Goal: Task Accomplishment & Management: Use online tool/utility

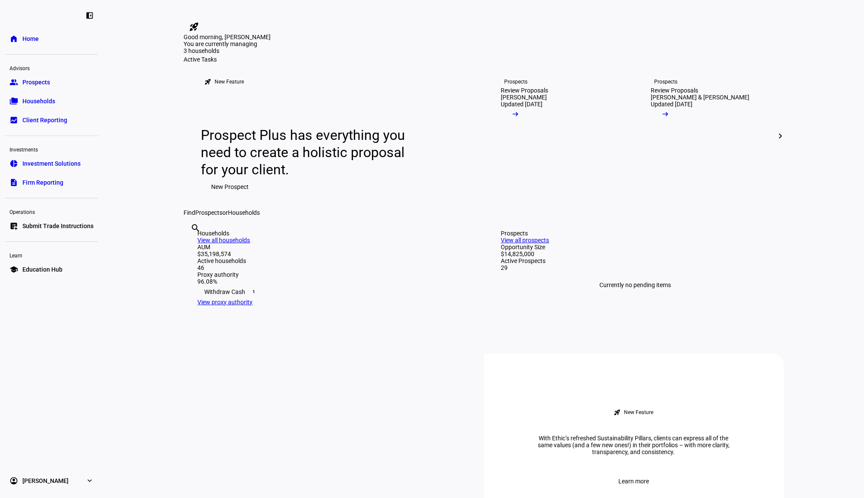
click at [64, 224] on span "Submit Trade Instructions" at bounding box center [57, 226] width 71 height 9
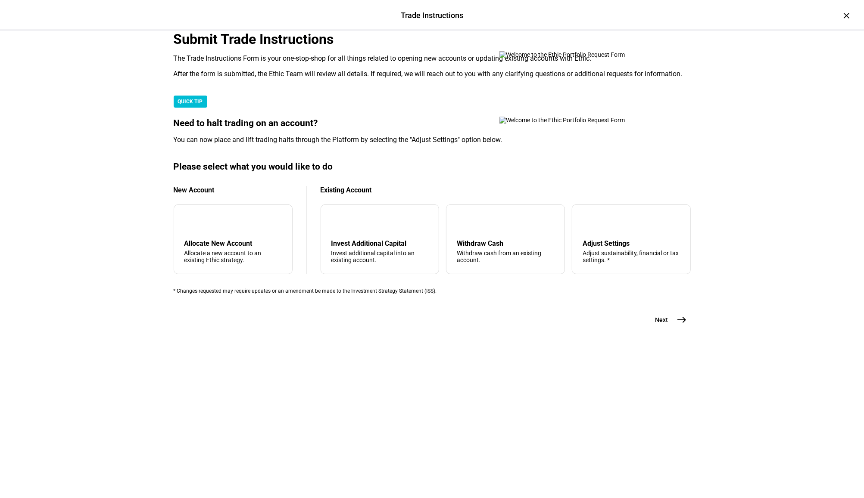
scroll to position [103, 0]
click at [506, 264] on div "Withdraw cash from an existing account." at bounding box center [505, 257] width 97 height 14
click at [661, 324] on span "Next" at bounding box center [661, 320] width 13 height 9
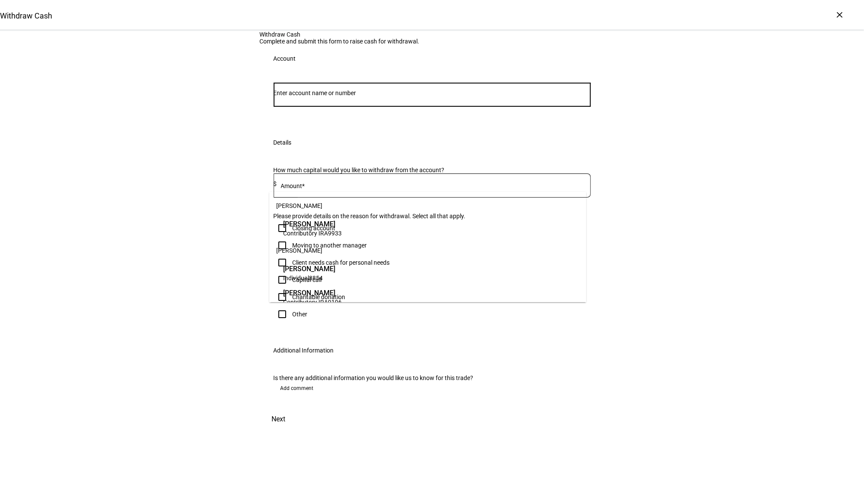
click at [320, 96] on input "Number" at bounding box center [431, 93] width 317 height 7
type input "gio"
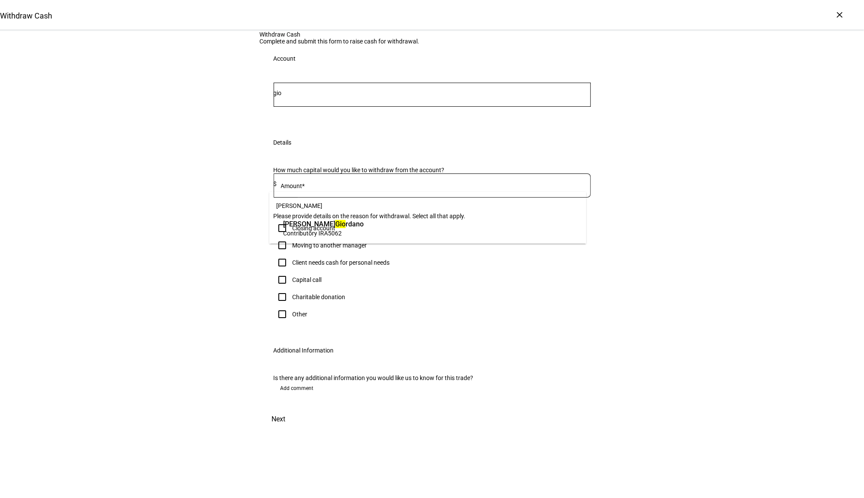
click at [327, 230] on span "Contributory IRA" at bounding box center [305, 233] width 45 height 7
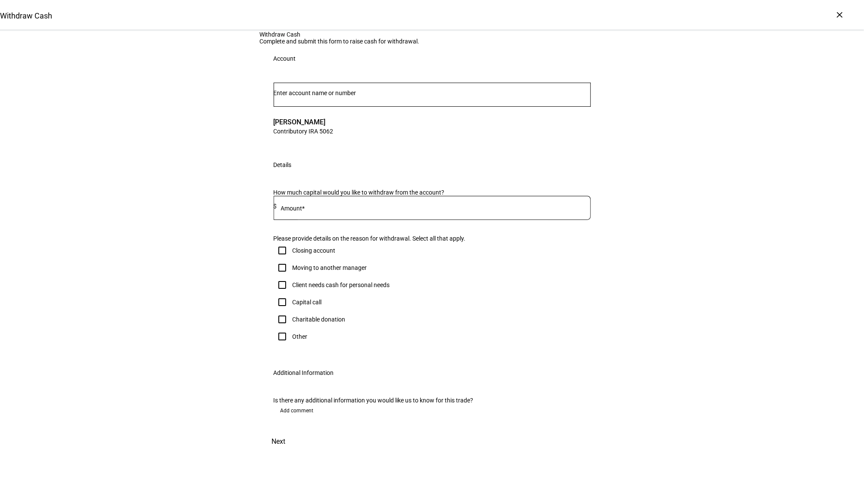
click at [369, 210] on input at bounding box center [434, 206] width 314 height 7
type input "0"
type input "20,000"
click at [348, 289] on div "Client needs cash for personal needs" at bounding box center [340, 285] width 97 height 7
click at [291, 294] on input "Client needs cash for personal needs" at bounding box center [281, 285] width 17 height 17
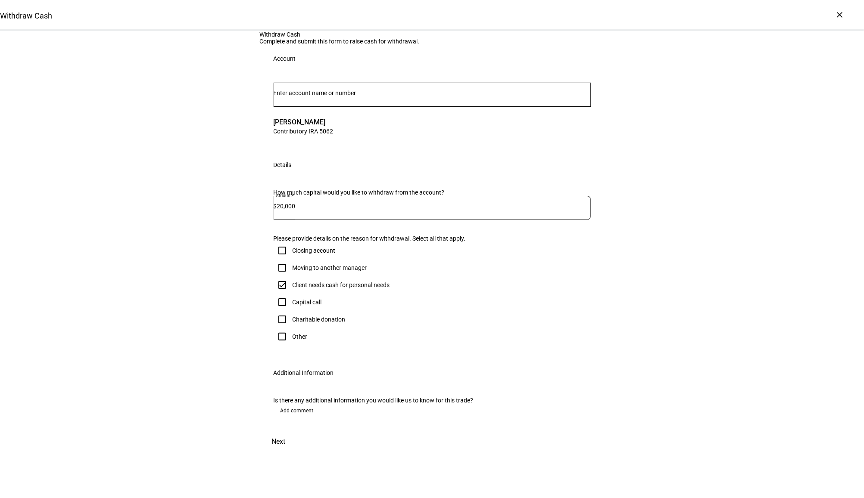
checkbox input "true"
click at [286, 452] on span "Next" at bounding box center [279, 442] width 14 height 21
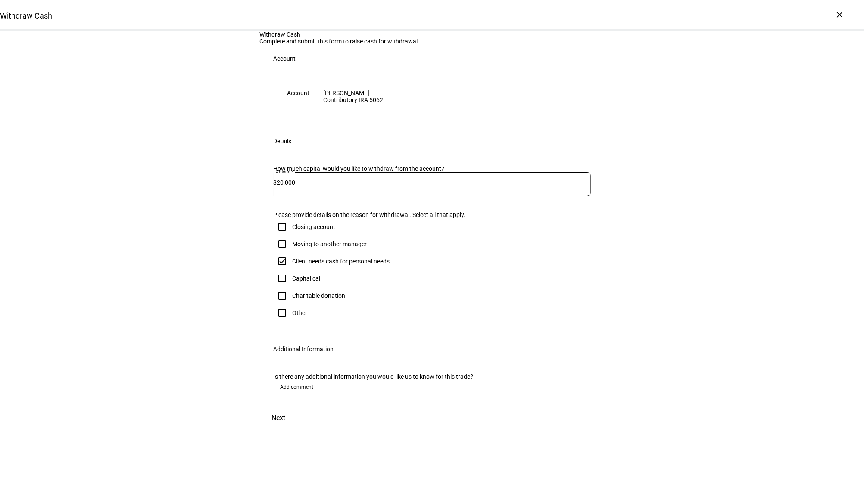
scroll to position [0, 0]
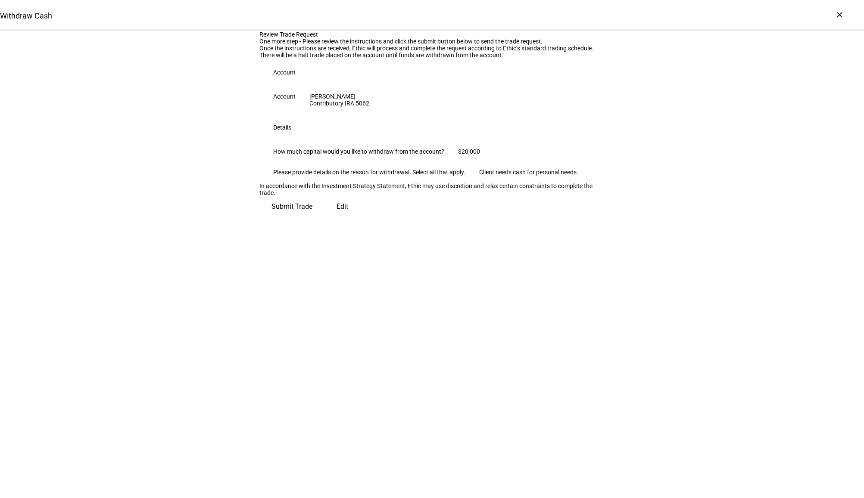
click at [313, 217] on span "Submit Trade" at bounding box center [292, 206] width 41 height 21
click at [830, 14] on div "Withdraw Cash" at bounding box center [432, 15] width 864 height 31
click at [835, 13] on div "×" at bounding box center [840, 15] width 14 height 14
